Goal: Navigation & Orientation: Find specific page/section

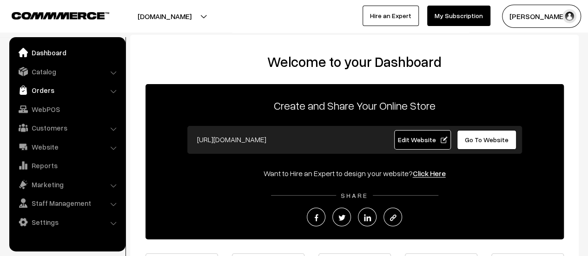
click at [46, 93] on link "Orders" at bounding box center [67, 90] width 111 height 17
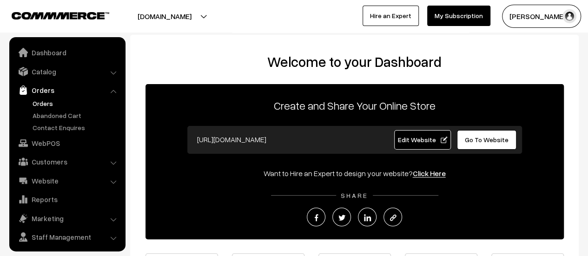
click at [46, 100] on link "Orders" at bounding box center [76, 104] width 92 height 10
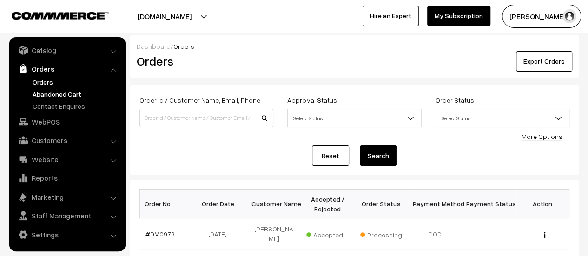
click at [63, 93] on link "Abandoned Cart" at bounding box center [76, 94] width 92 height 10
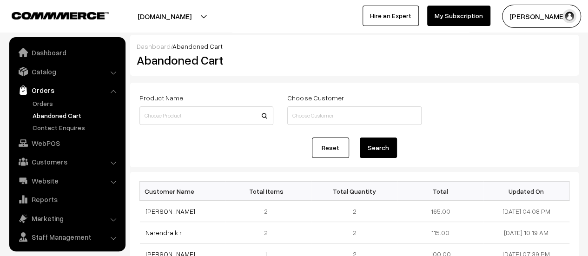
scroll to position [21, 0]
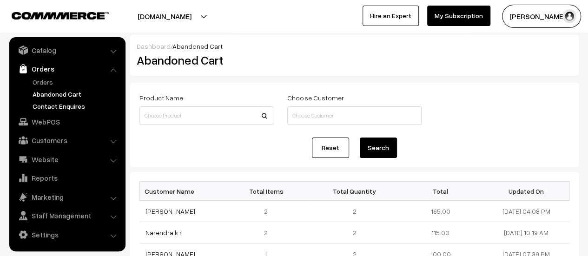
click at [66, 101] on link "Contact Enquires" at bounding box center [76, 106] width 92 height 10
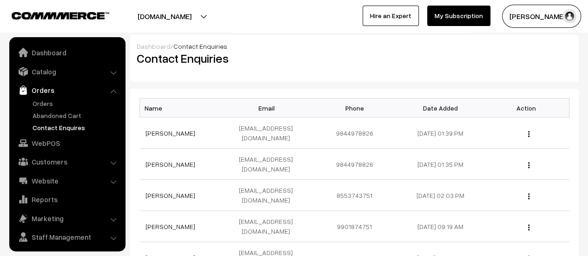
scroll to position [21, 0]
